Goal: Understand site structure: Understand site structure

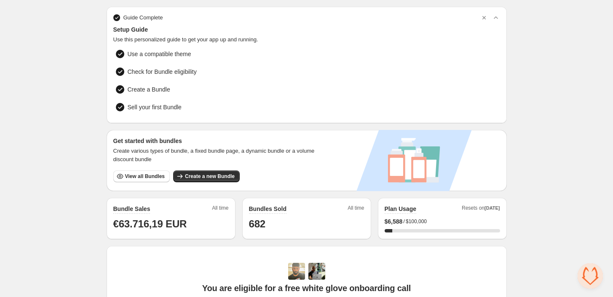
scroll to position [26, 0]
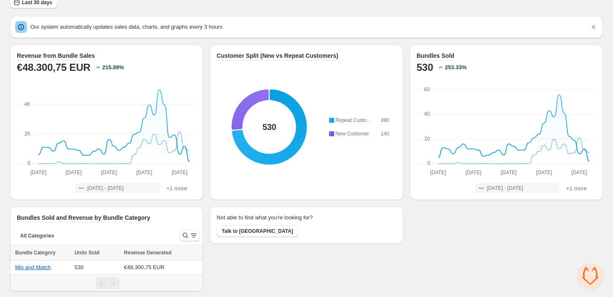
scroll to position [36, 0]
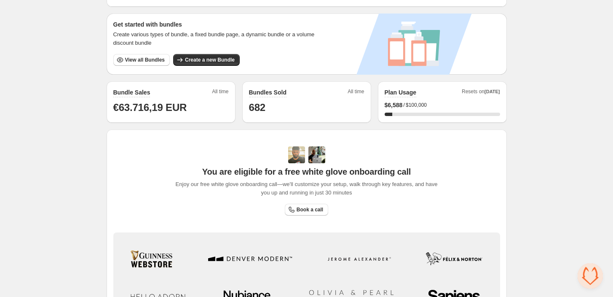
scroll to position [173, 0]
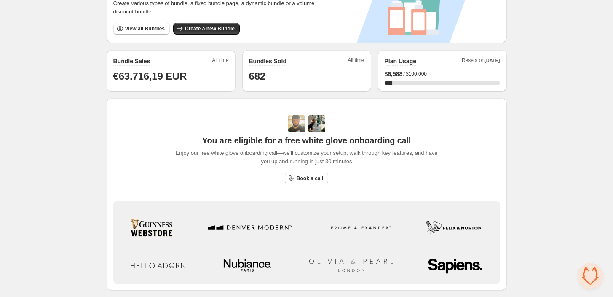
click at [82, 211] on div "Home Bundles Analytics Plan and Billing 🦊 FoxSell Bundles. This page is ready 🦊…" at bounding box center [306, 94] width 613 height 534
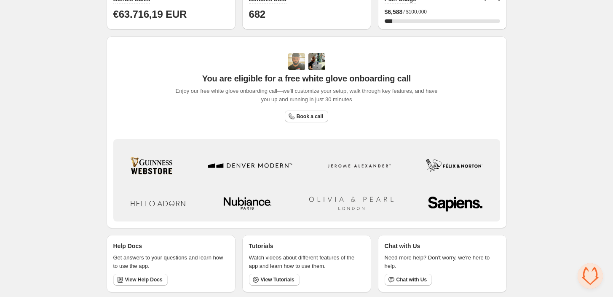
scroll to position [236, 0]
